Goal: Information Seeking & Learning: Learn about a topic

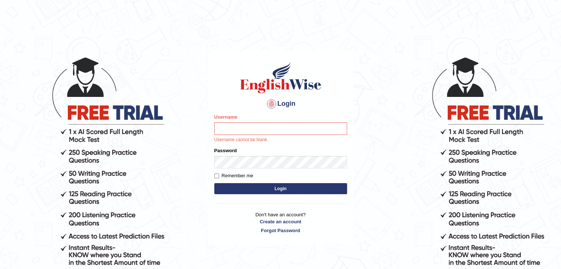
drag, startPoint x: 0, startPoint y: 0, endPoint x: 263, endPoint y: 132, distance: 294.6
click at [263, 132] on input "Username" at bounding box center [280, 128] width 133 height 13
type input "shikharastogi11091998"
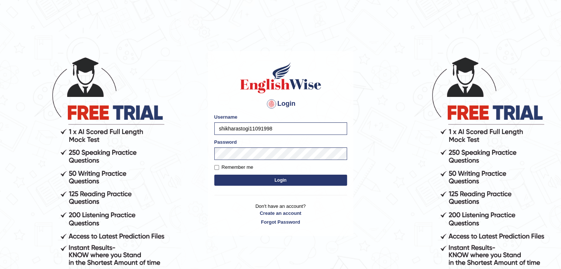
click at [276, 182] on button "Login" at bounding box center [280, 180] width 133 height 11
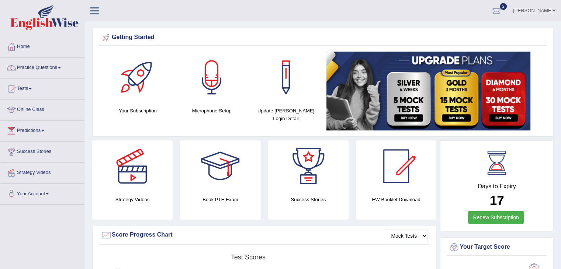
click at [58, 68] on link "Practice Questions" at bounding box center [42, 67] width 84 height 18
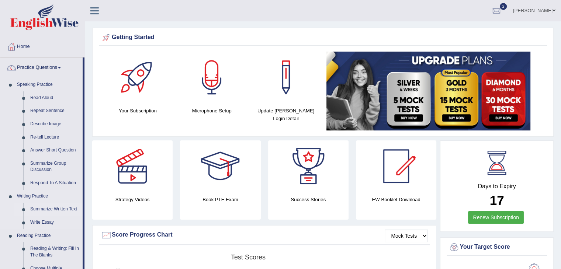
click at [48, 206] on link "Summarize Written Text" at bounding box center [55, 209] width 56 height 13
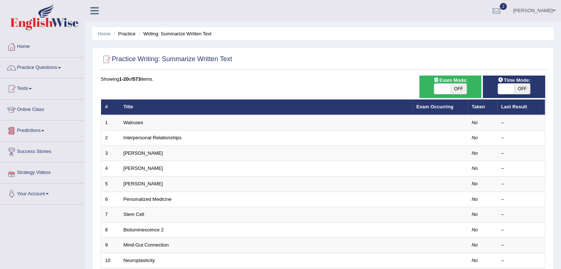
click at [525, 84] on span "OFF" at bounding box center [522, 89] width 16 height 10
checkbox input "true"
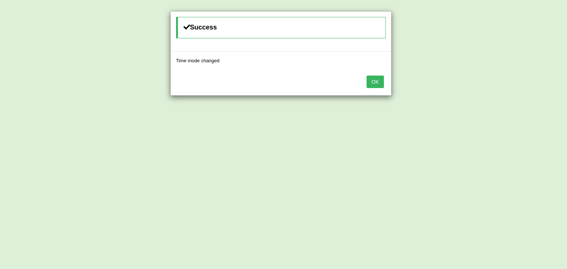
click at [376, 81] on button "OK" at bounding box center [374, 82] width 17 height 13
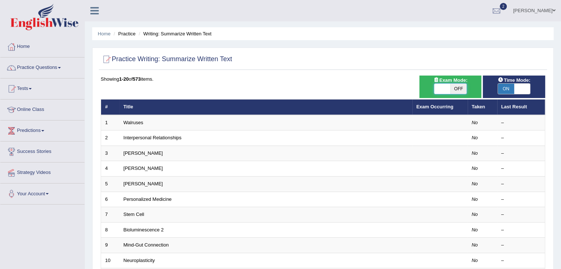
click at [445, 90] on span at bounding box center [442, 89] width 16 height 10
click at [456, 92] on span "OFF" at bounding box center [458, 89] width 16 height 10
checkbox input "true"
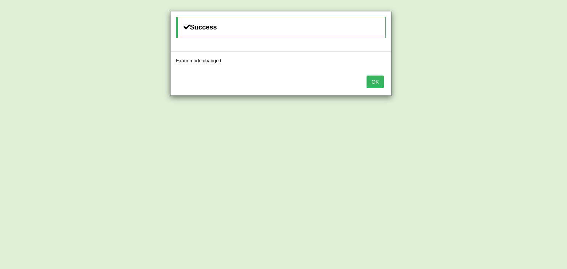
click at [369, 84] on button "OK" at bounding box center [374, 82] width 17 height 13
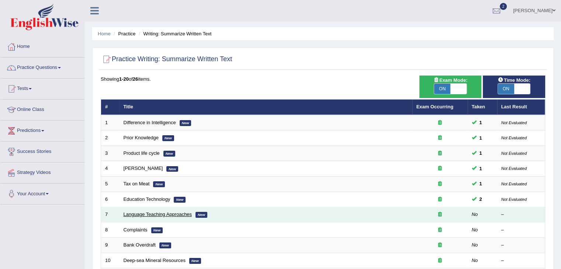
click at [165, 213] on link "Language Teaching Approaches" at bounding box center [158, 215] width 69 height 6
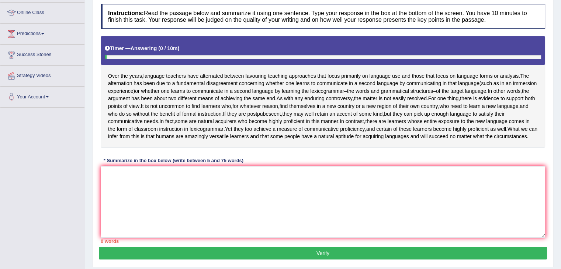
scroll to position [97, 0]
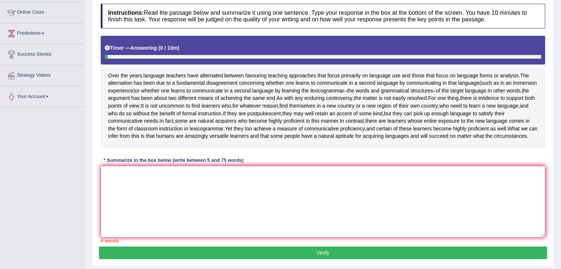
click at [187, 227] on textarea at bounding box center [323, 202] width 445 height 72
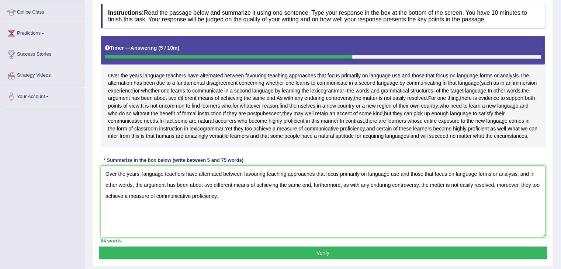
click at [438, 199] on textarea "Over the years, language teachers have alternated between favouring teaching ap…" at bounding box center [323, 202] width 445 height 72
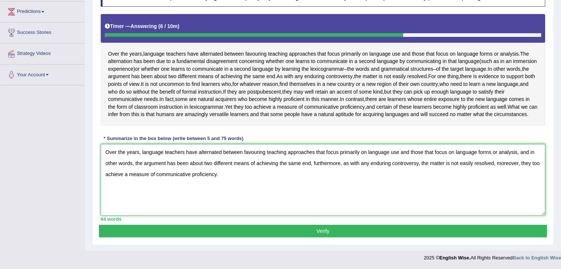
scroll to position [133, 0]
type textarea "Over the years, language teachers have alternated between favouring teaching ap…"
click at [373, 231] on button "Verify" at bounding box center [323, 231] width 448 height 13
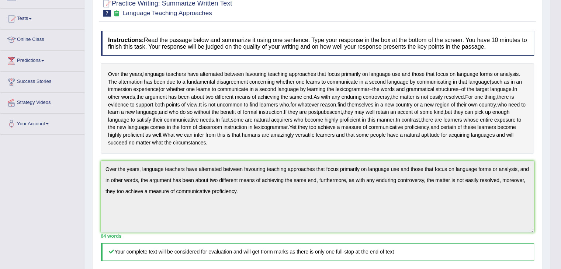
scroll to position [0, 0]
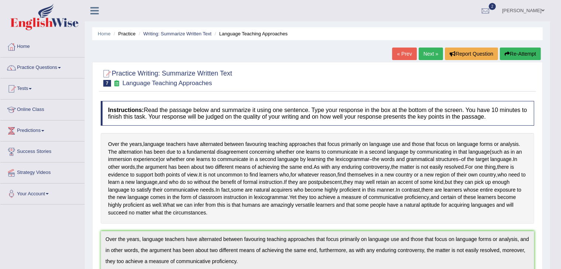
click at [430, 53] on link "Next »" at bounding box center [431, 54] width 24 height 13
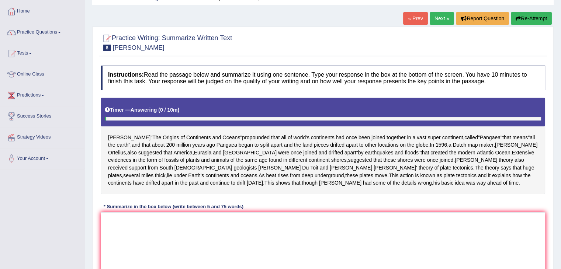
scroll to position [39, 0]
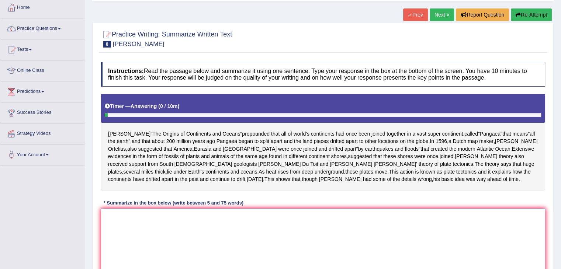
click at [214, 220] on textarea at bounding box center [323, 245] width 445 height 72
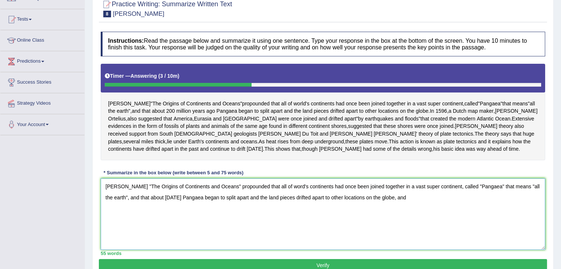
scroll to position [74, 0]
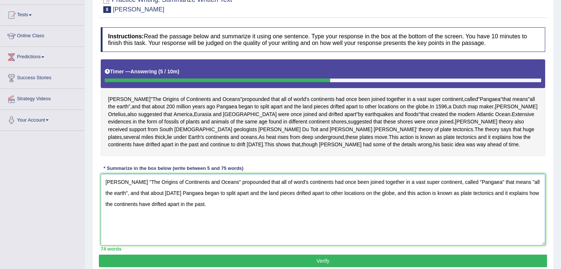
type textarea "[PERSON_NAME] "The Origins of Continents and Oceans" propounded that all of wor…"
click at [213, 262] on button "Verify" at bounding box center [323, 261] width 448 height 13
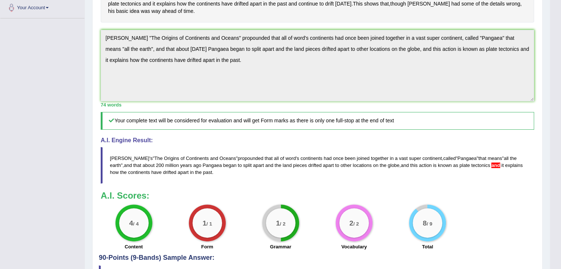
scroll to position [186, 0]
click at [491, 163] on span "and" at bounding box center [495, 166] width 8 height 6
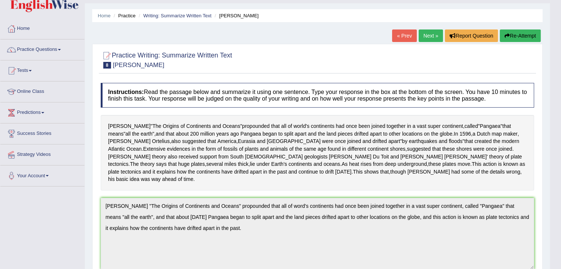
scroll to position [17, 0]
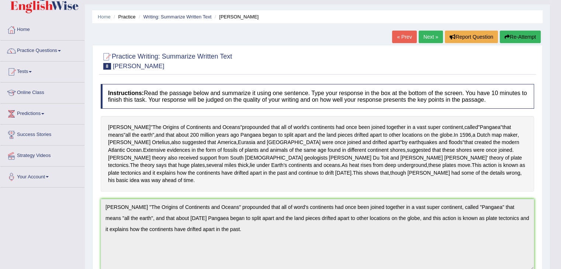
click at [526, 37] on button "Re-Attempt" at bounding box center [520, 37] width 41 height 13
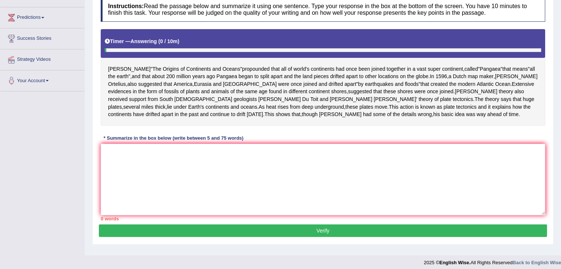
scroll to position [114, 0]
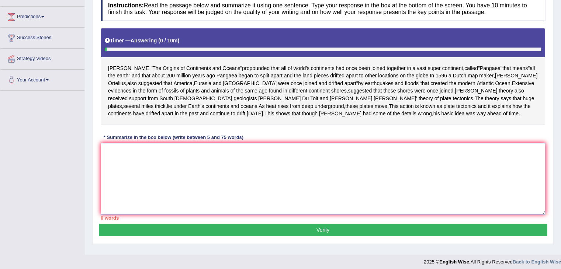
click at [385, 185] on textarea at bounding box center [323, 179] width 445 height 72
paste textarea "[PERSON_NAME] "The Origins of Continents and Oceans" propounded that all of wor…"
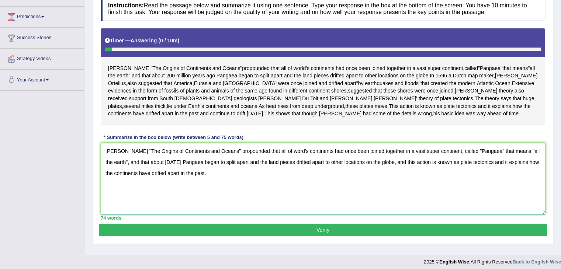
click at [518, 161] on textarea "[PERSON_NAME] "The Origins of Continents and Oceans" propounded that all of wor…" at bounding box center [323, 179] width 445 height 72
click at [529, 160] on textarea "[PERSON_NAME] "The Origins of Continents and Oceans" propounded that all of wor…" at bounding box center [323, 179] width 445 height 72
type textarea "[PERSON_NAME] "The Origins of Continents and Oceans" propounded that all of wor…"
click at [484, 227] on button "Verify" at bounding box center [323, 230] width 448 height 13
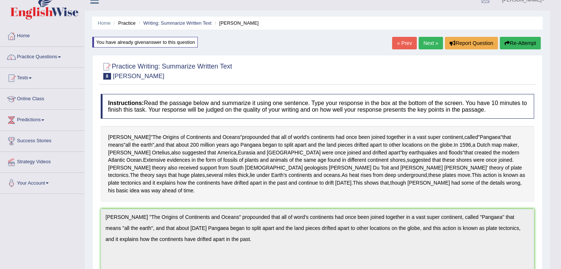
scroll to position [0, 0]
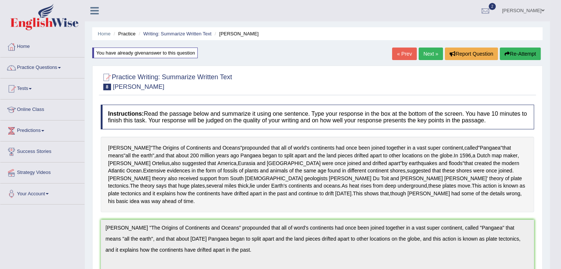
click at [54, 67] on link "Practice Questions" at bounding box center [42, 67] width 84 height 18
